Goal: Transaction & Acquisition: Purchase product/service

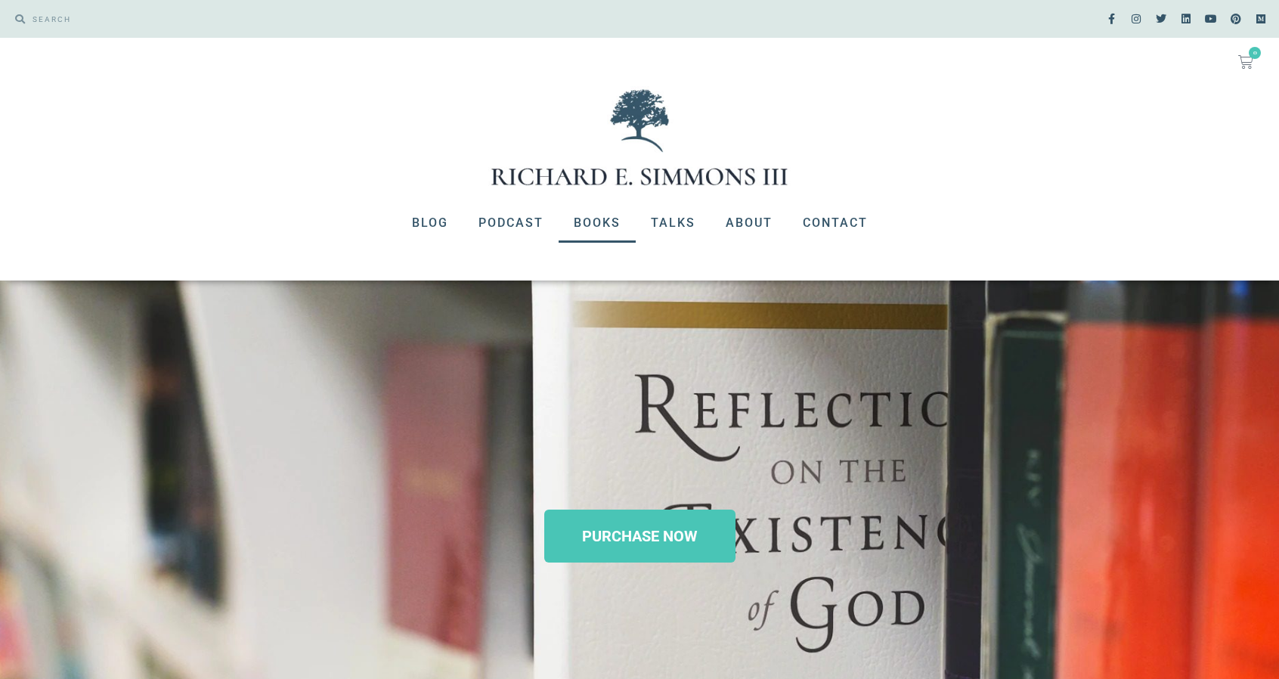
click at [608, 225] on link "Books" at bounding box center [597, 222] width 77 height 39
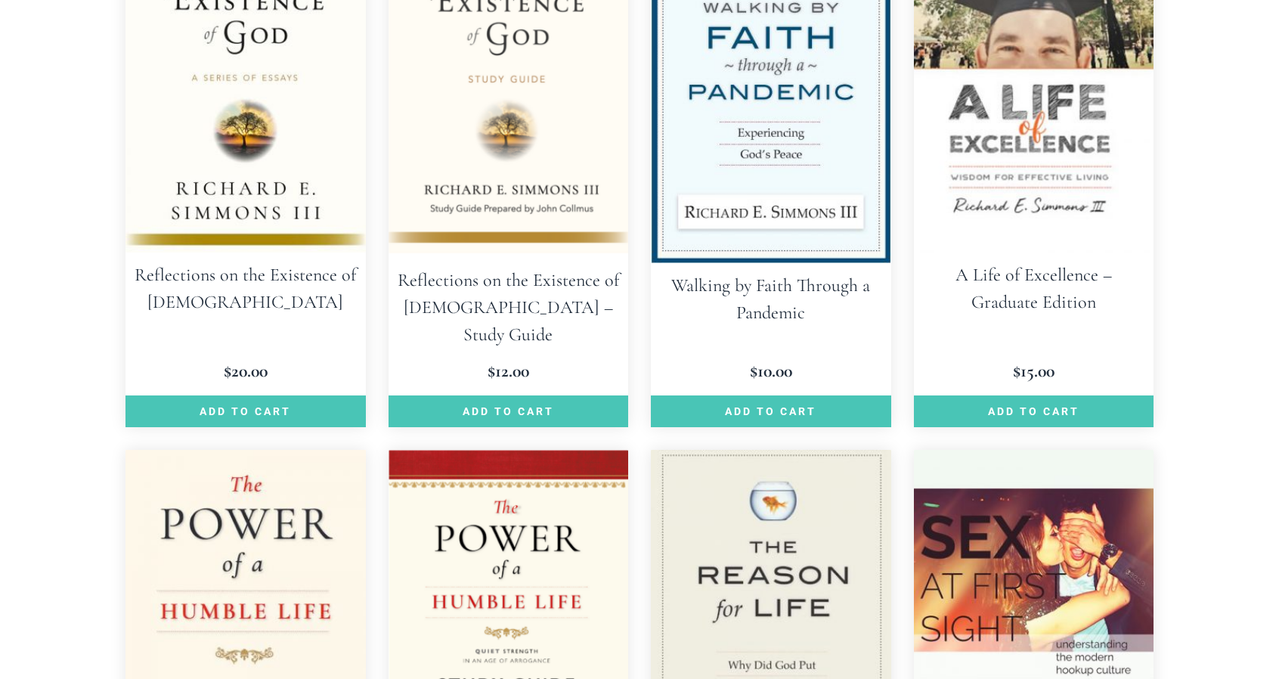
scroll to position [1587, 0]
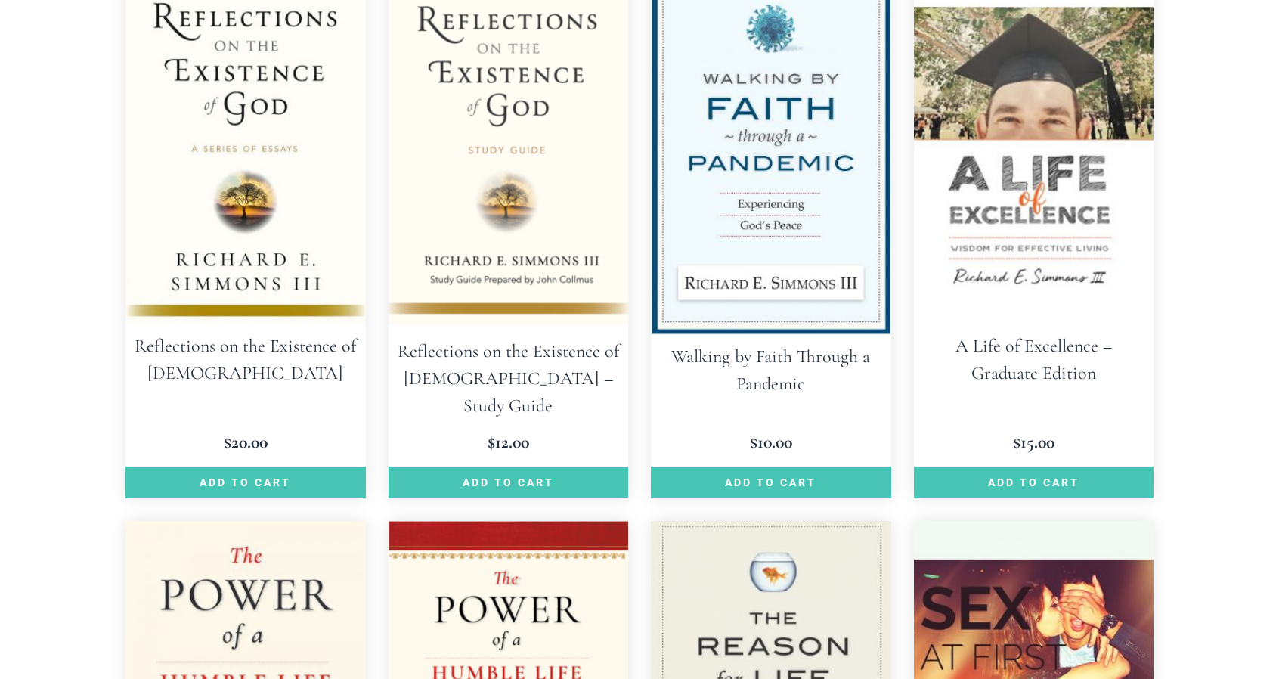
click at [239, 359] on h2 "Reflections on the Existence of God" at bounding box center [245, 359] width 240 height 73
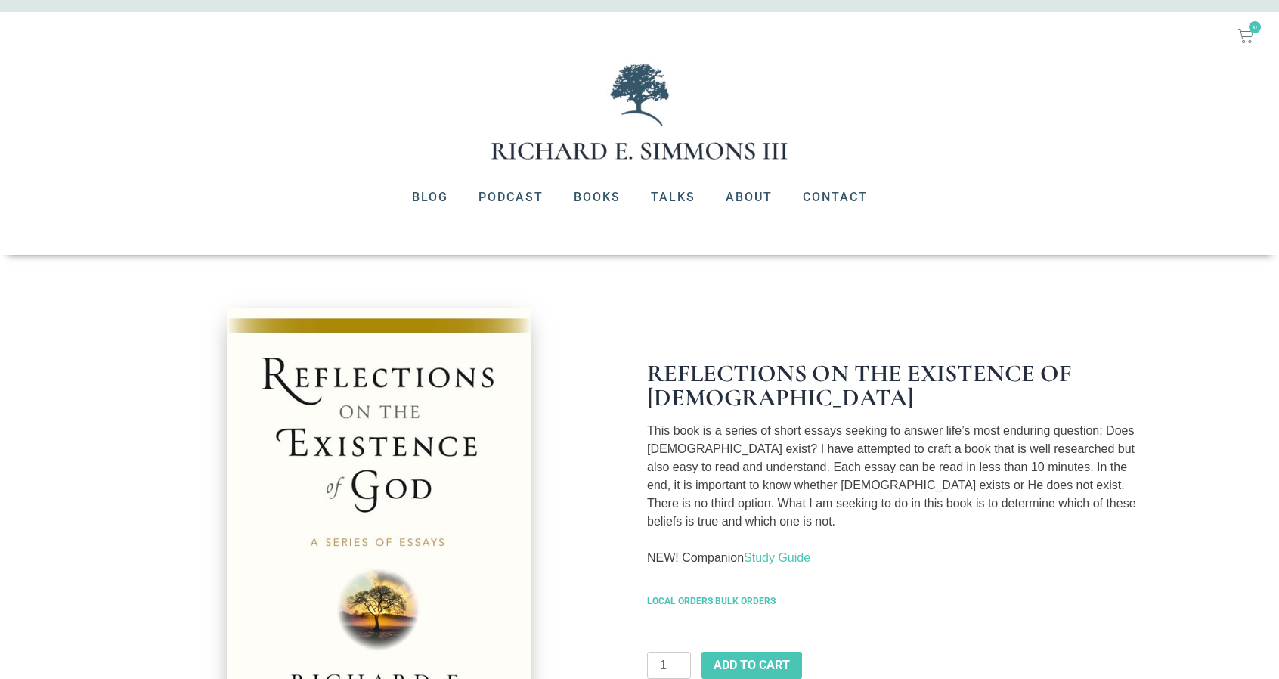
scroll to position [25, 0]
click at [1251, 43] on icon at bounding box center [1245, 36] width 15 height 15
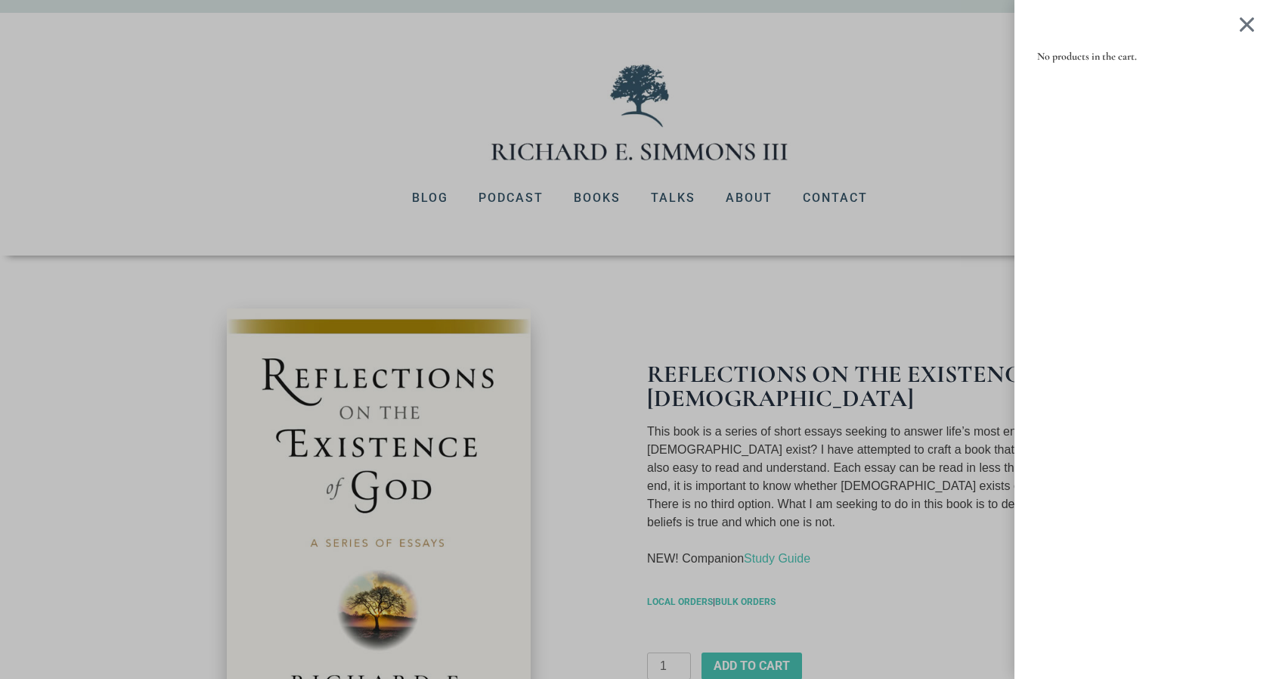
click at [1256, 26] on div at bounding box center [1246, 24] width 19 height 18
